Goal: Task Accomplishment & Management: Manage account settings

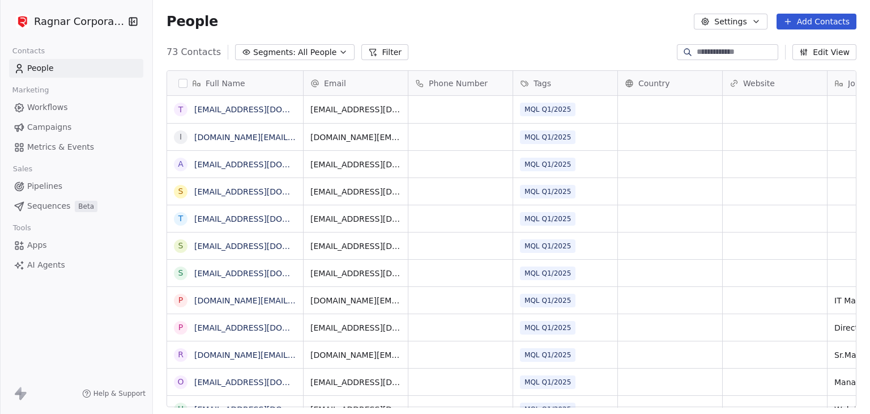
scroll to position [9, 9]
click at [97, 28] on html "Ragnar Corporation Contacts People Marketing Workflows Campaigns Metrics & Even…" at bounding box center [435, 207] width 870 height 414
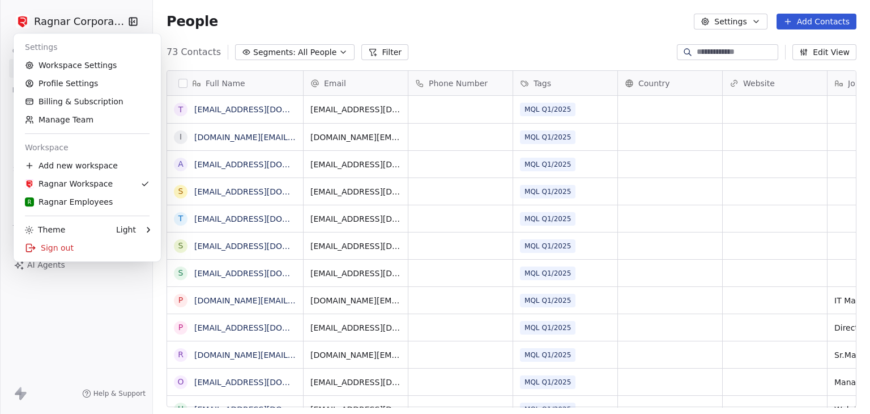
click at [453, 29] on html "Ragnar Corporation Contacts People Marketing Workflows Campaigns Metrics & Even…" at bounding box center [435, 207] width 870 height 414
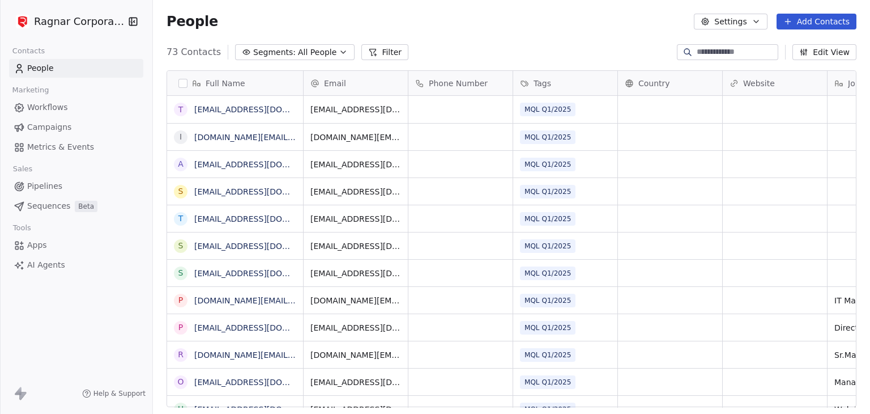
click at [88, 14] on html "Ragnar Corporation Contacts People Marketing Workflows Campaigns Metrics & Even…" at bounding box center [435, 207] width 870 height 414
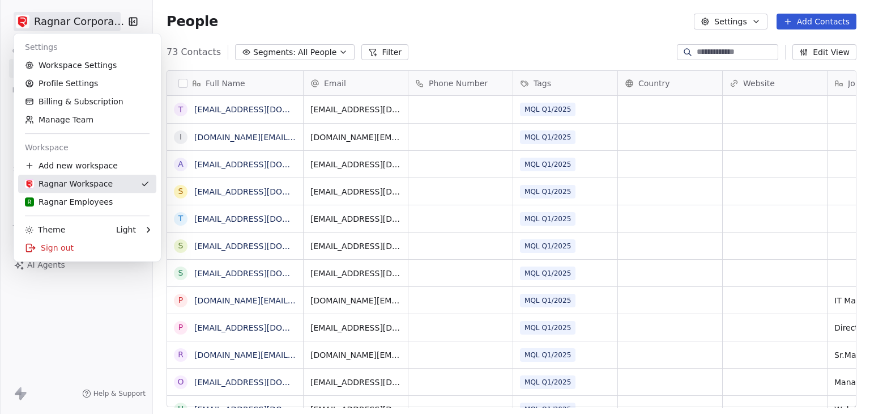
click at [62, 191] on link "Ragnar Workspace" at bounding box center [87, 183] width 138 height 18
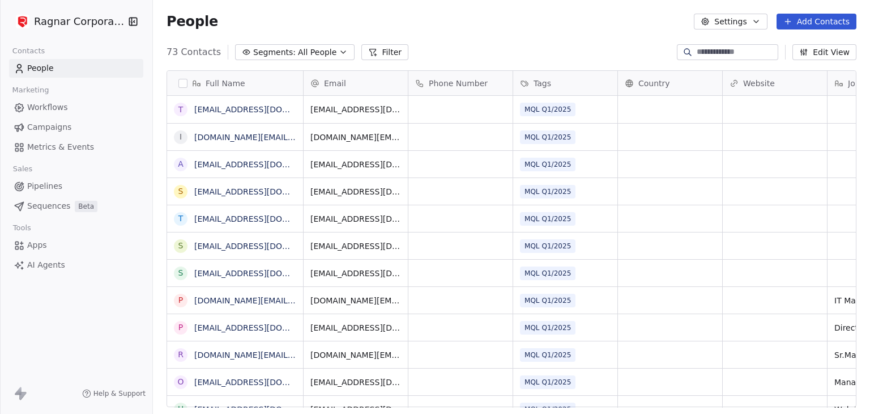
click at [75, 25] on html "Ragnar Corporation Contacts People Marketing Workflows Campaigns Metrics & Even…" at bounding box center [435, 207] width 870 height 414
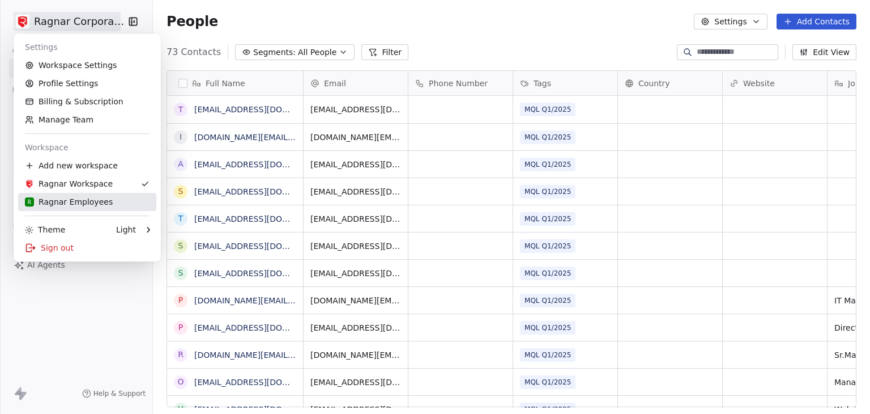
click at [61, 204] on div "R Ragnar Employees" at bounding box center [69, 201] width 88 height 11
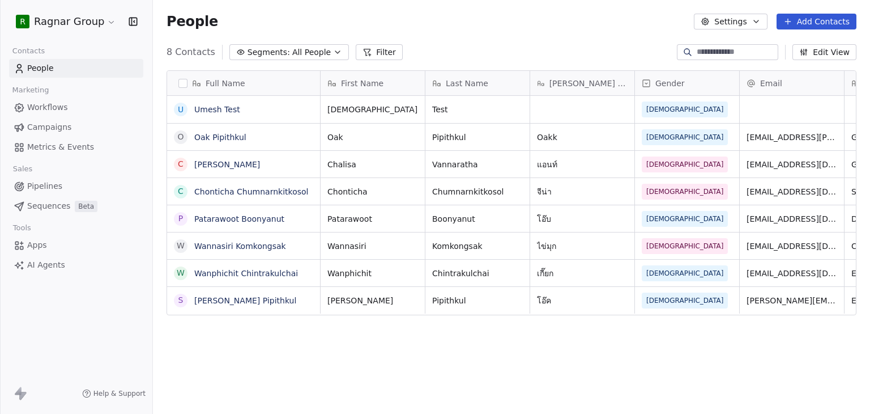
scroll to position [355, 708]
click at [373, 51] on button "Filter" at bounding box center [379, 52] width 47 height 16
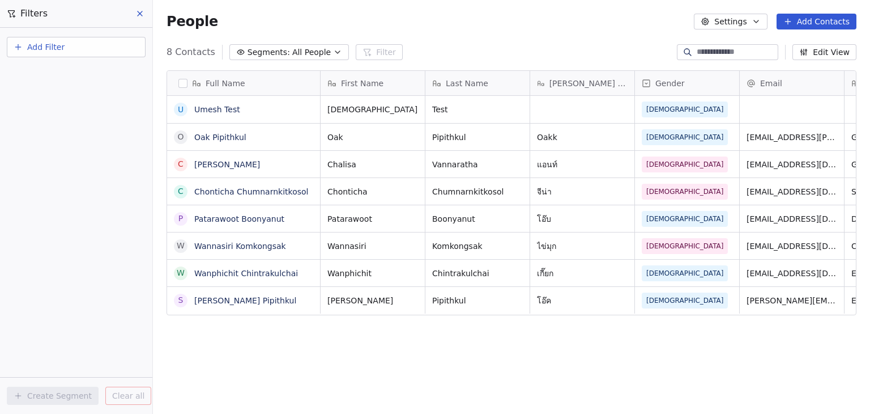
click at [84, 48] on button "Add Filter" at bounding box center [76, 47] width 139 height 20
click at [79, 71] on span "Contact properties" at bounding box center [56, 73] width 74 height 12
type input "****"
click at [65, 112] on div "Gender" at bounding box center [76, 114] width 115 height 11
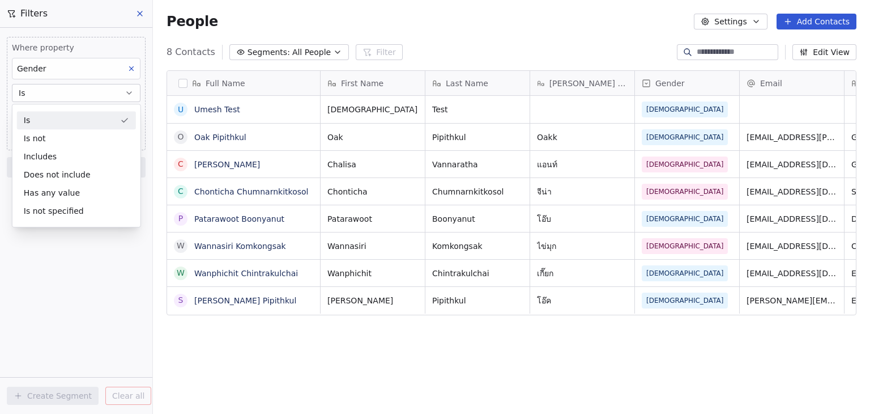
click at [63, 113] on div "Is" at bounding box center [76, 120] width 119 height 18
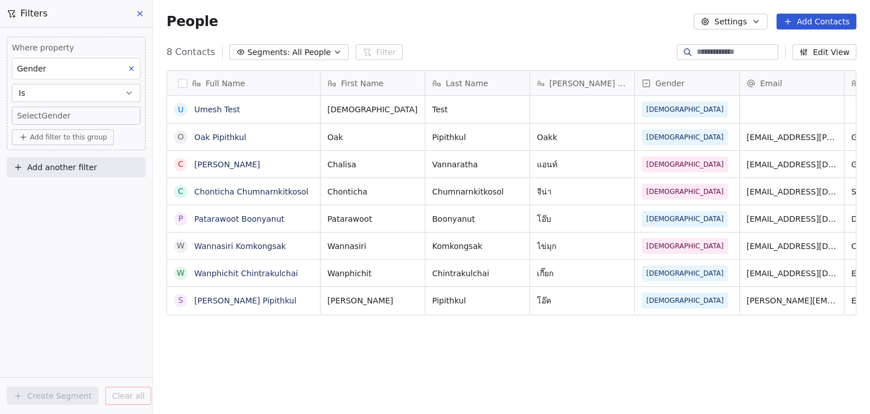
click at [63, 113] on body "R Ragnar Group Contacts People Marketing Workflows Campaigns Metrics & Events S…" at bounding box center [435, 207] width 870 height 414
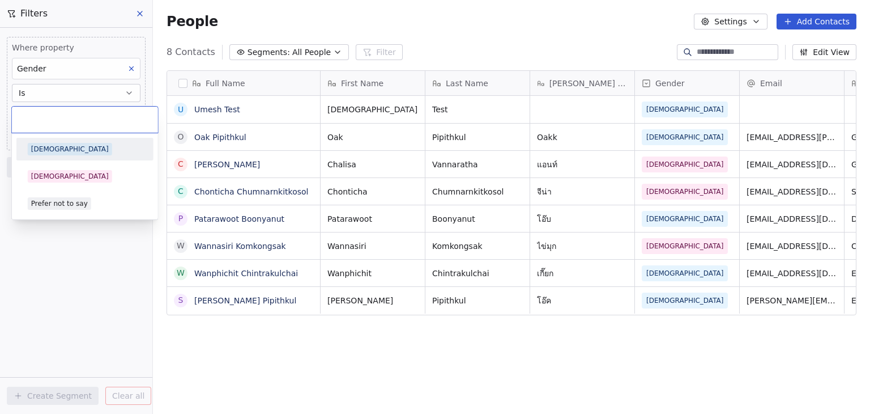
click at [73, 148] on div "[DEMOGRAPHIC_DATA]" at bounding box center [85, 149] width 114 height 12
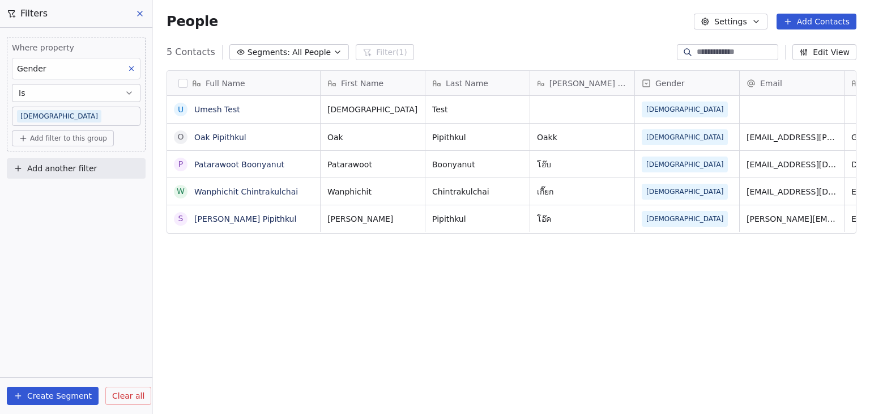
click at [79, 118] on body "R Ragnar Group Contacts People Marketing Workflows Campaigns Metrics & Events S…" at bounding box center [435, 207] width 870 height 414
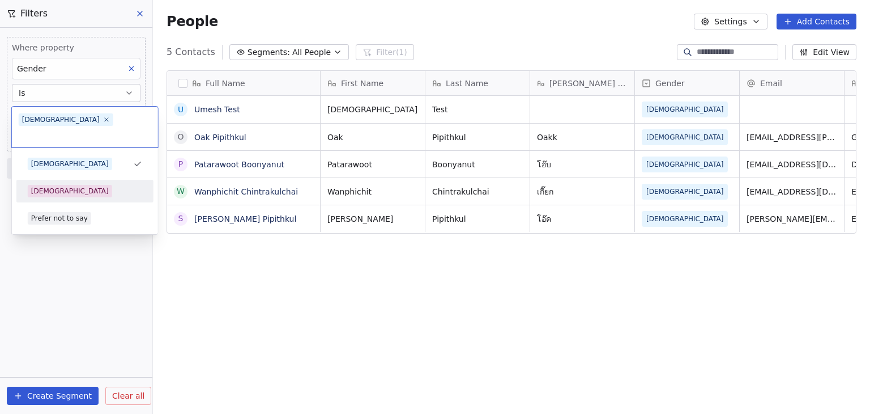
click at [77, 182] on div "[DEMOGRAPHIC_DATA]" at bounding box center [85, 191] width 128 height 18
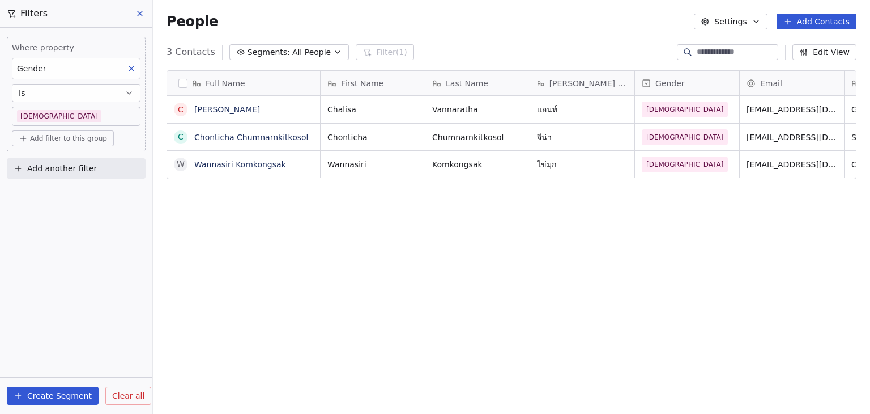
click at [105, 118] on body "R Ragnar Group Contacts People Marketing Workflows Campaigns Metrics & Events S…" at bounding box center [435, 207] width 870 height 414
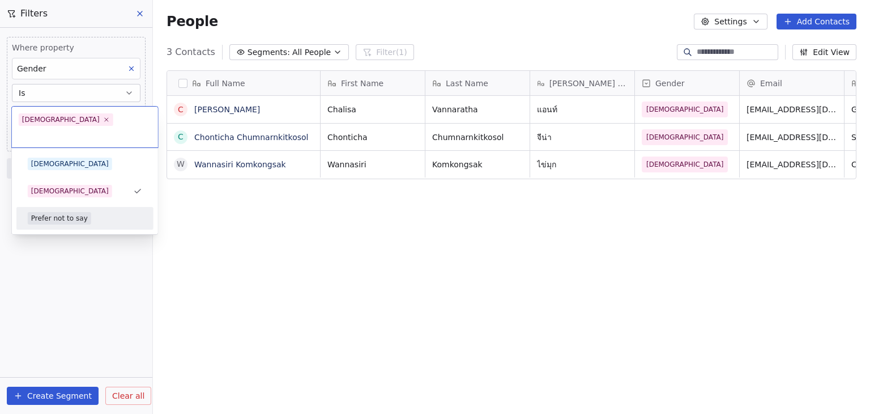
click at [91, 212] on div "Prefer not to say" at bounding box center [85, 218] width 114 height 12
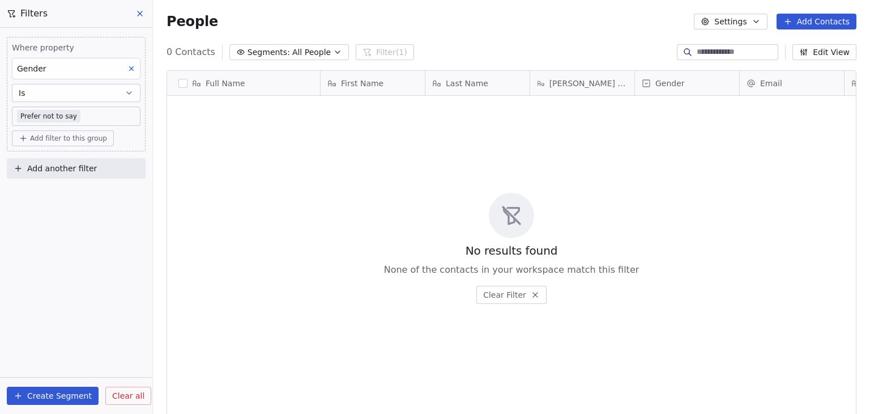
click at [96, 117] on body "R Ragnar Group Contacts People Marketing Workflows Campaigns Metrics & Events S…" at bounding box center [435, 207] width 870 height 414
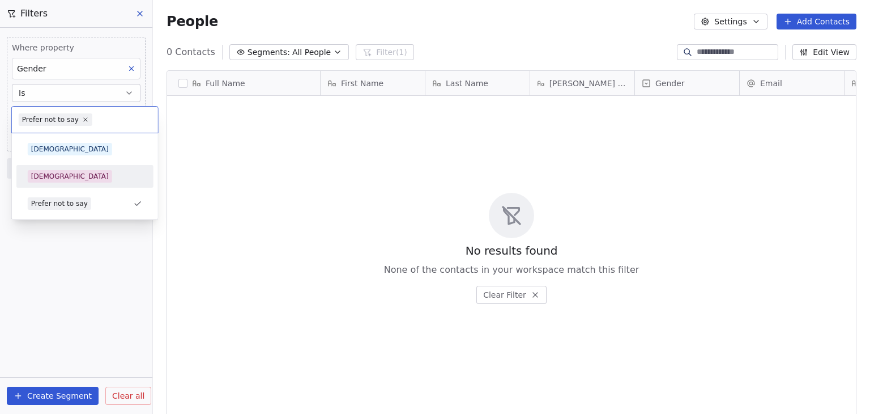
click at [87, 175] on div "[DEMOGRAPHIC_DATA]" at bounding box center [85, 176] width 114 height 12
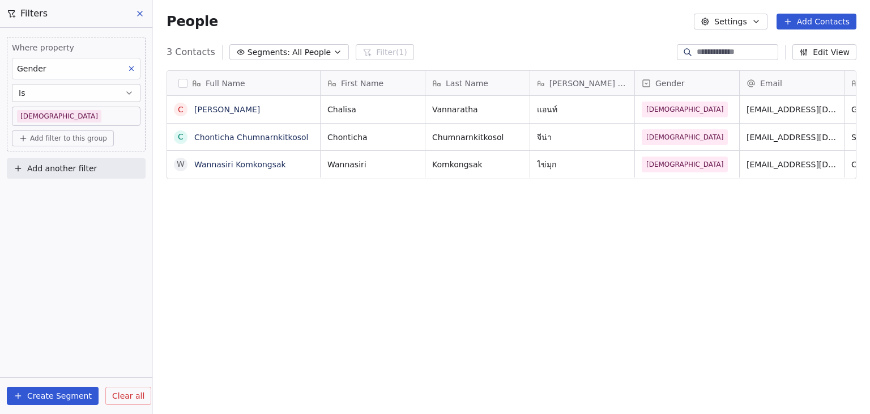
click at [140, 12] on icon at bounding box center [140, 13] width 5 height 5
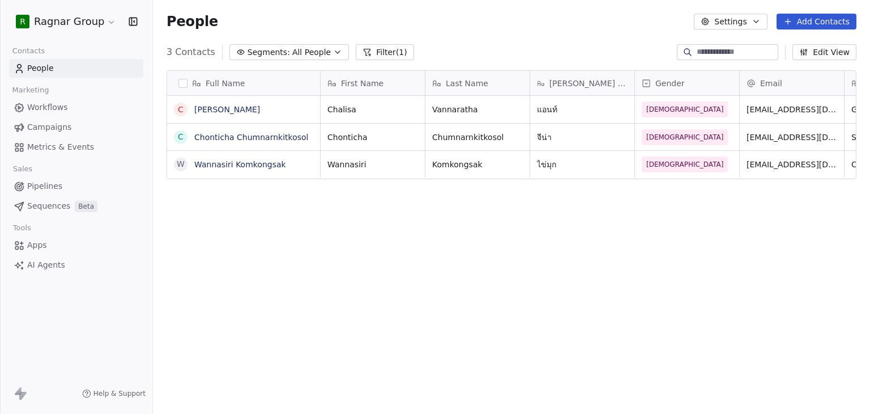
click at [378, 50] on button "Filter (1)" at bounding box center [385, 52] width 58 height 16
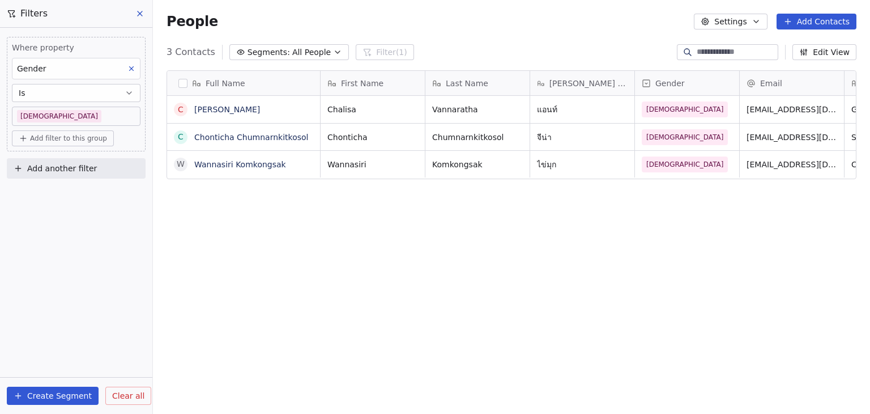
click at [139, 18] on icon at bounding box center [139, 13] width 9 height 9
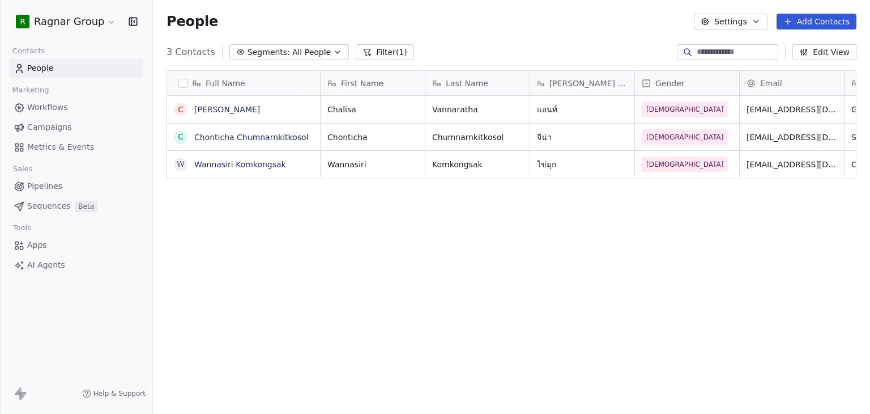
click at [80, 23] on html "R Ragnar Group Contacts People Marketing Workflows Campaigns Metrics & Events S…" at bounding box center [435, 207] width 870 height 414
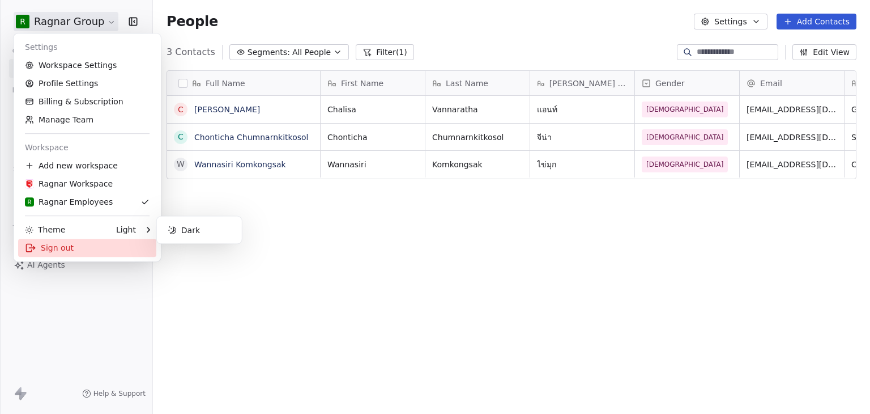
click at [59, 248] on div "Sign out" at bounding box center [87, 247] width 138 height 18
